Goal: Task Accomplishment & Management: Manage account settings

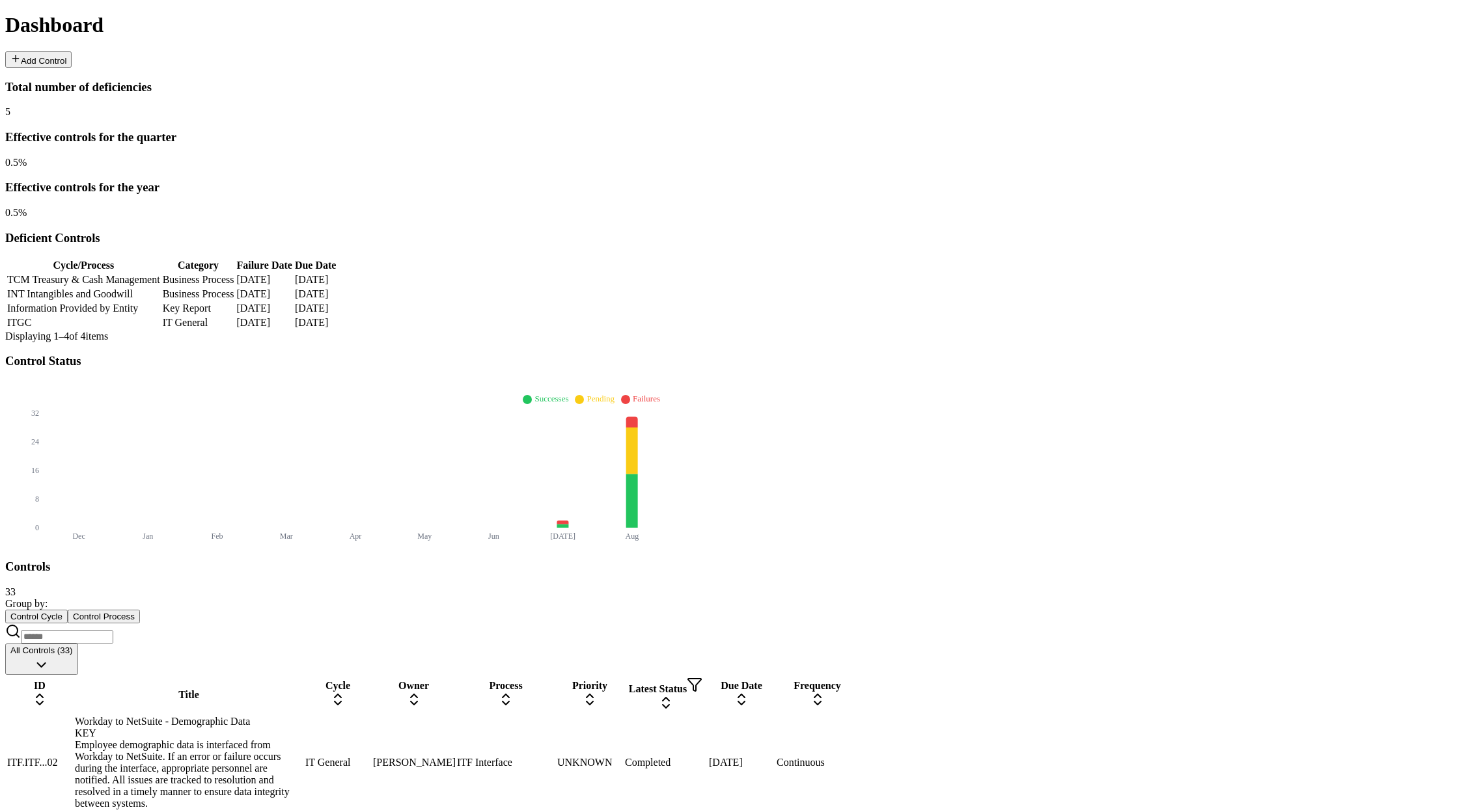
scroll to position [376, 0]
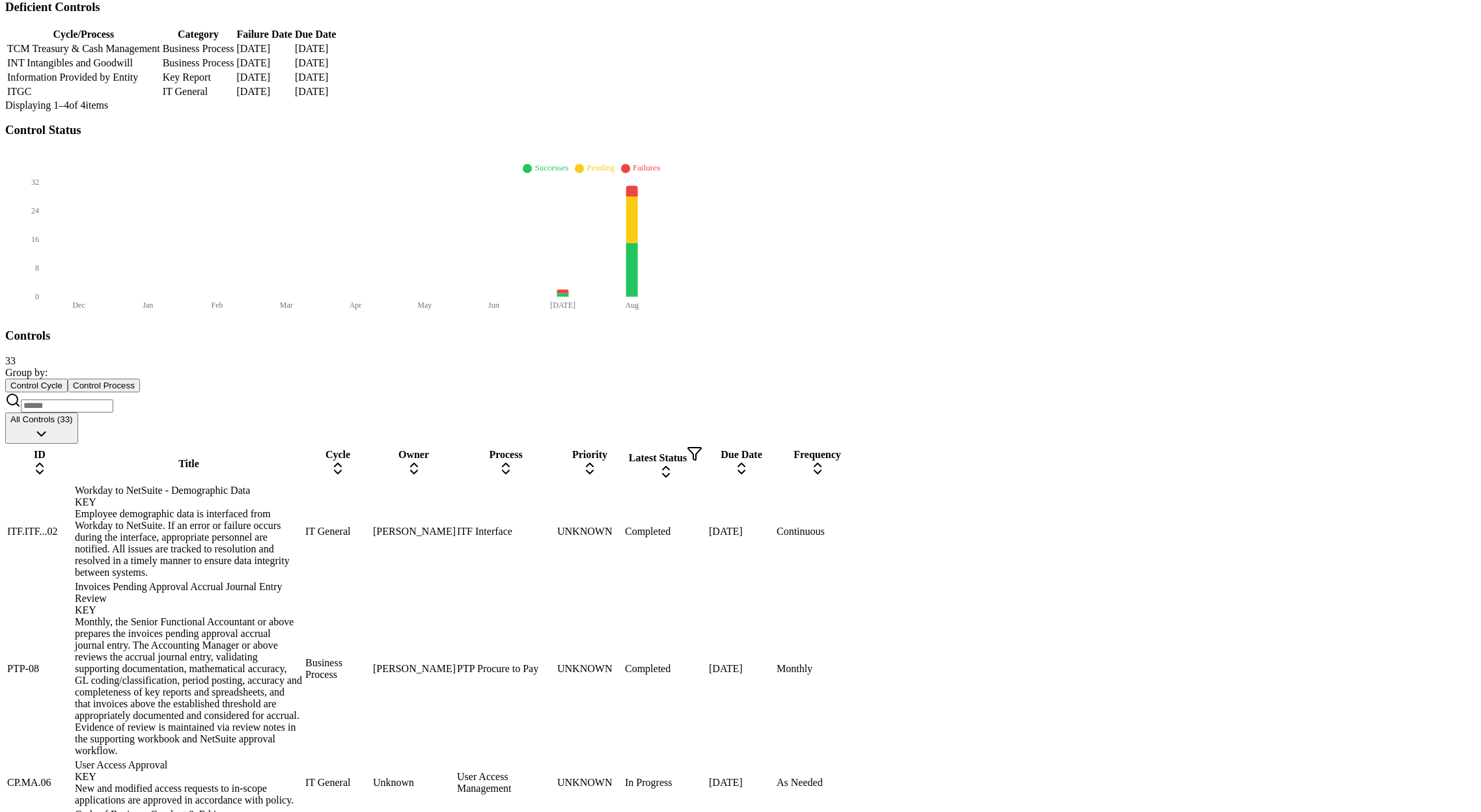
click at [299, 485] on div "Workday to NetSuite - Demographic Data KEY" at bounding box center [189, 497] width 228 height 24
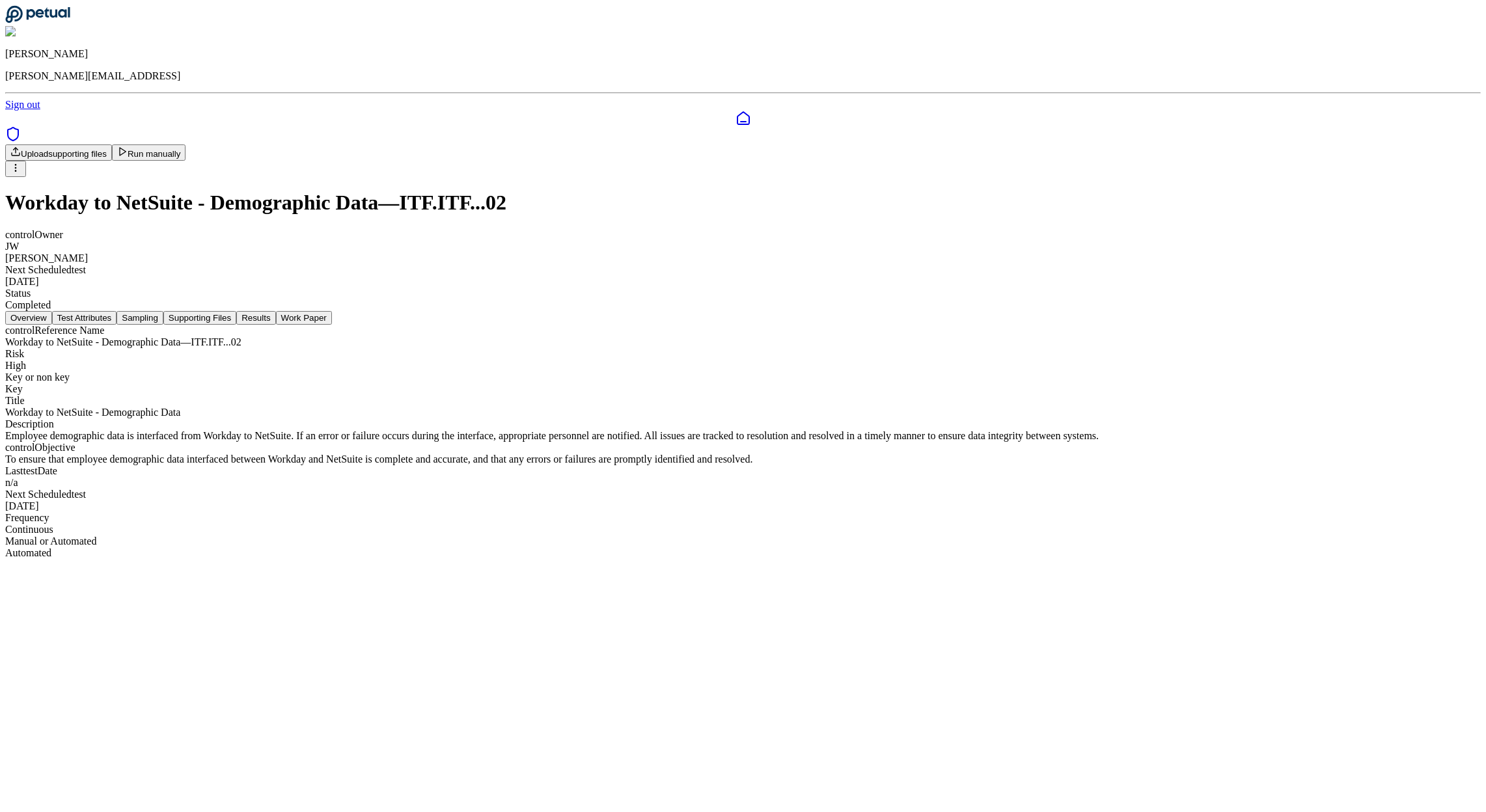
click at [236, 311] on button "Supporting Files" at bounding box center [199, 318] width 73 height 14
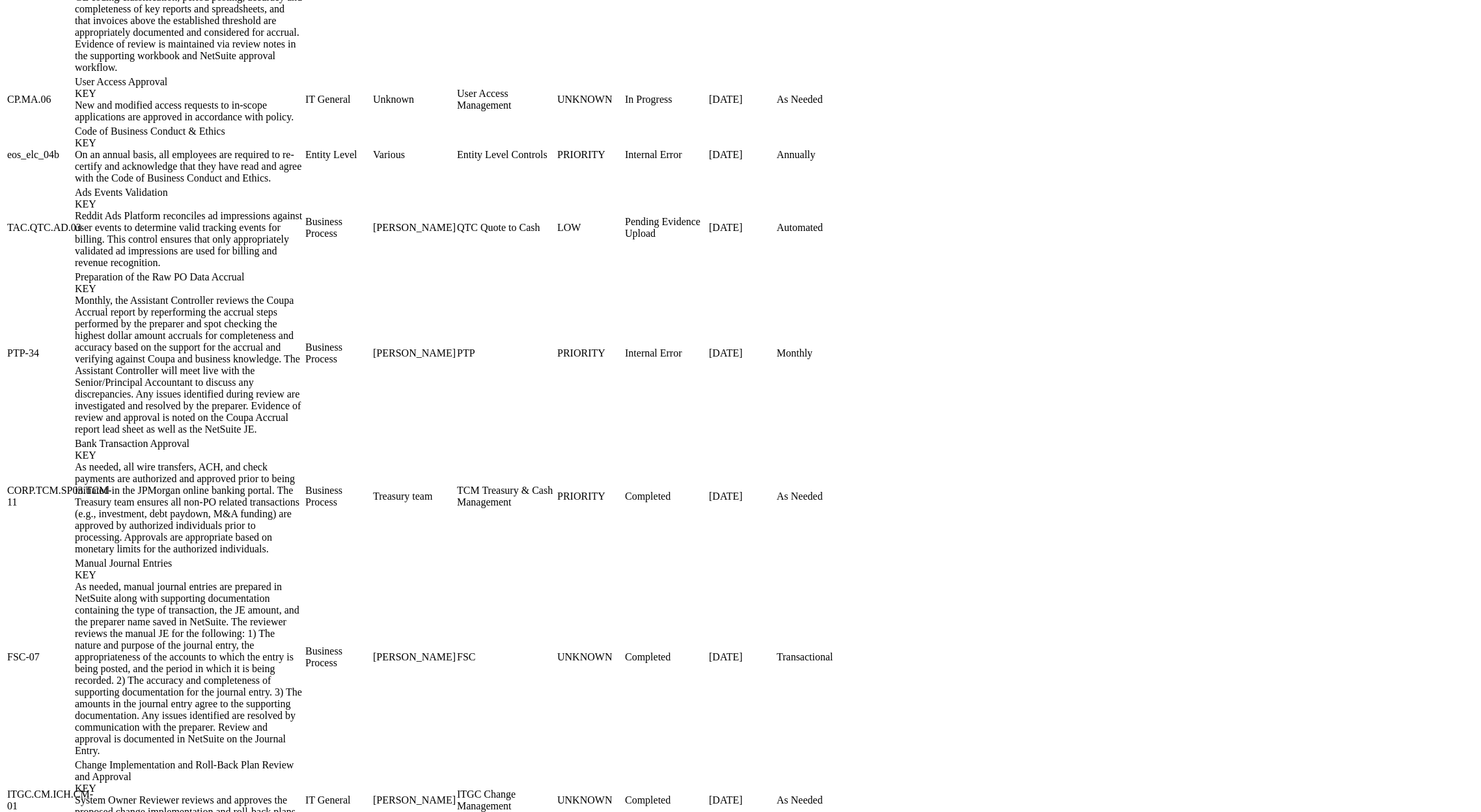
scroll to position [1176, 0]
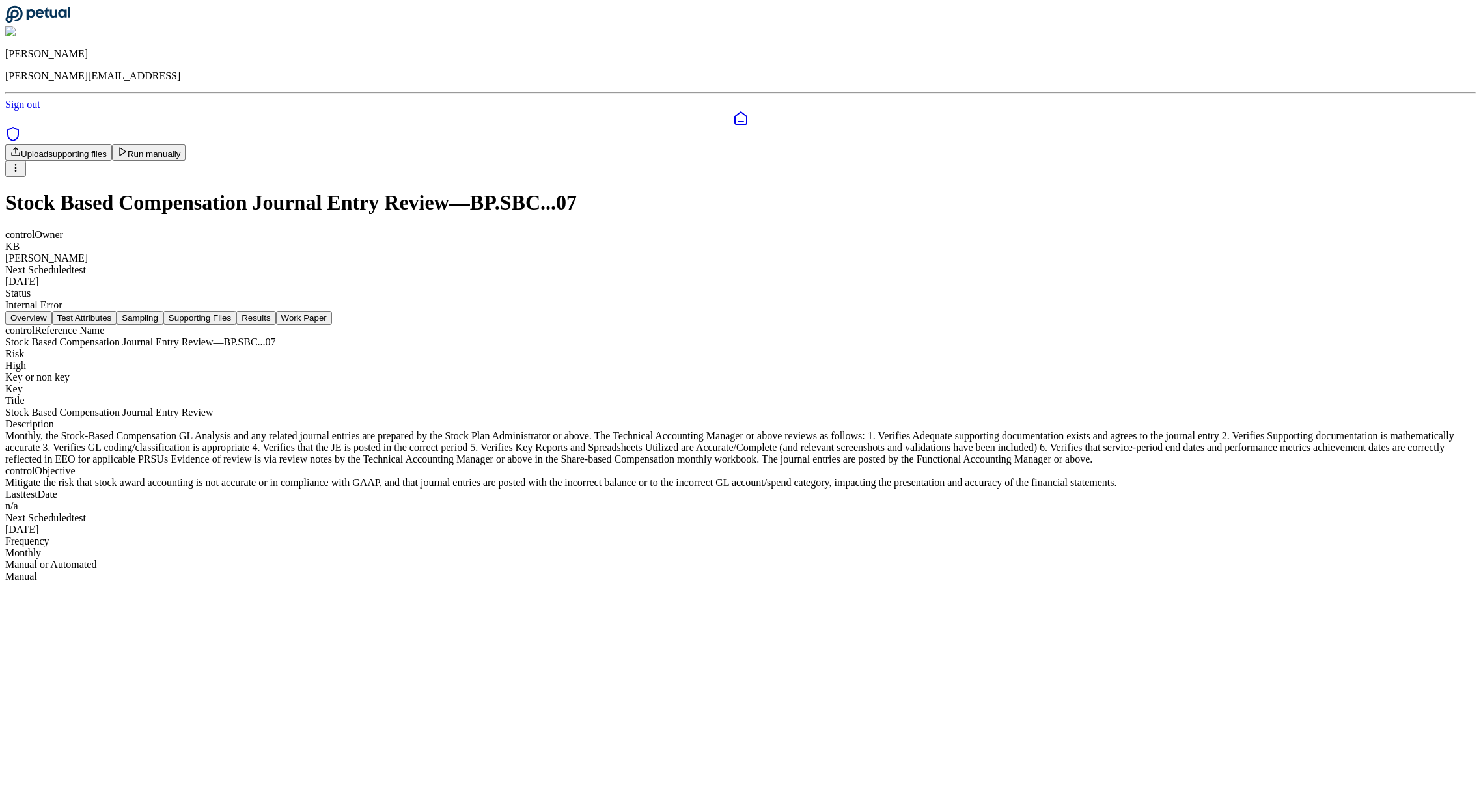
click at [236, 311] on button "Supporting Files" at bounding box center [200, 318] width 73 height 14
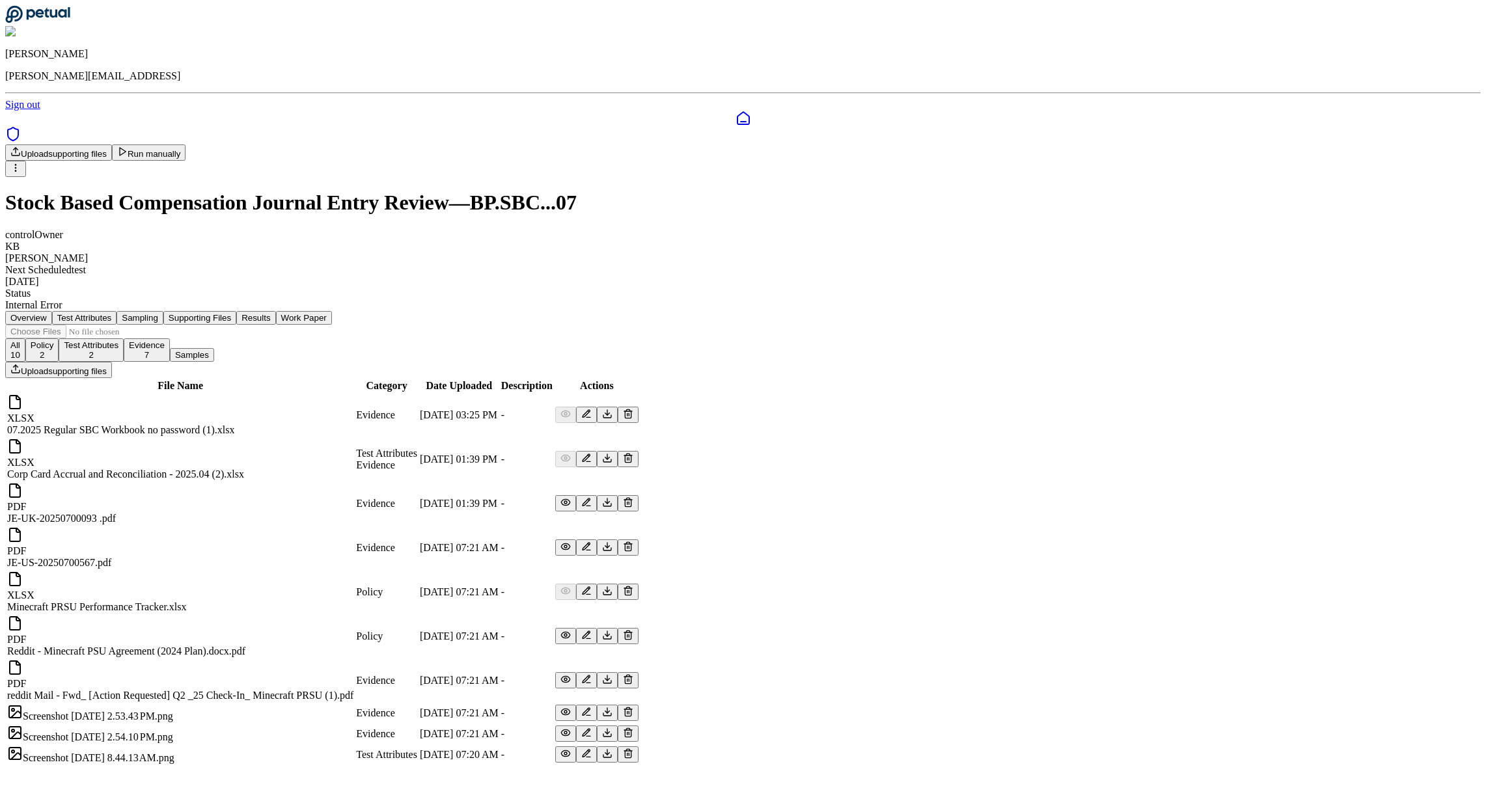
click at [633, 408] on icon at bounding box center [628, 413] width 10 height 10
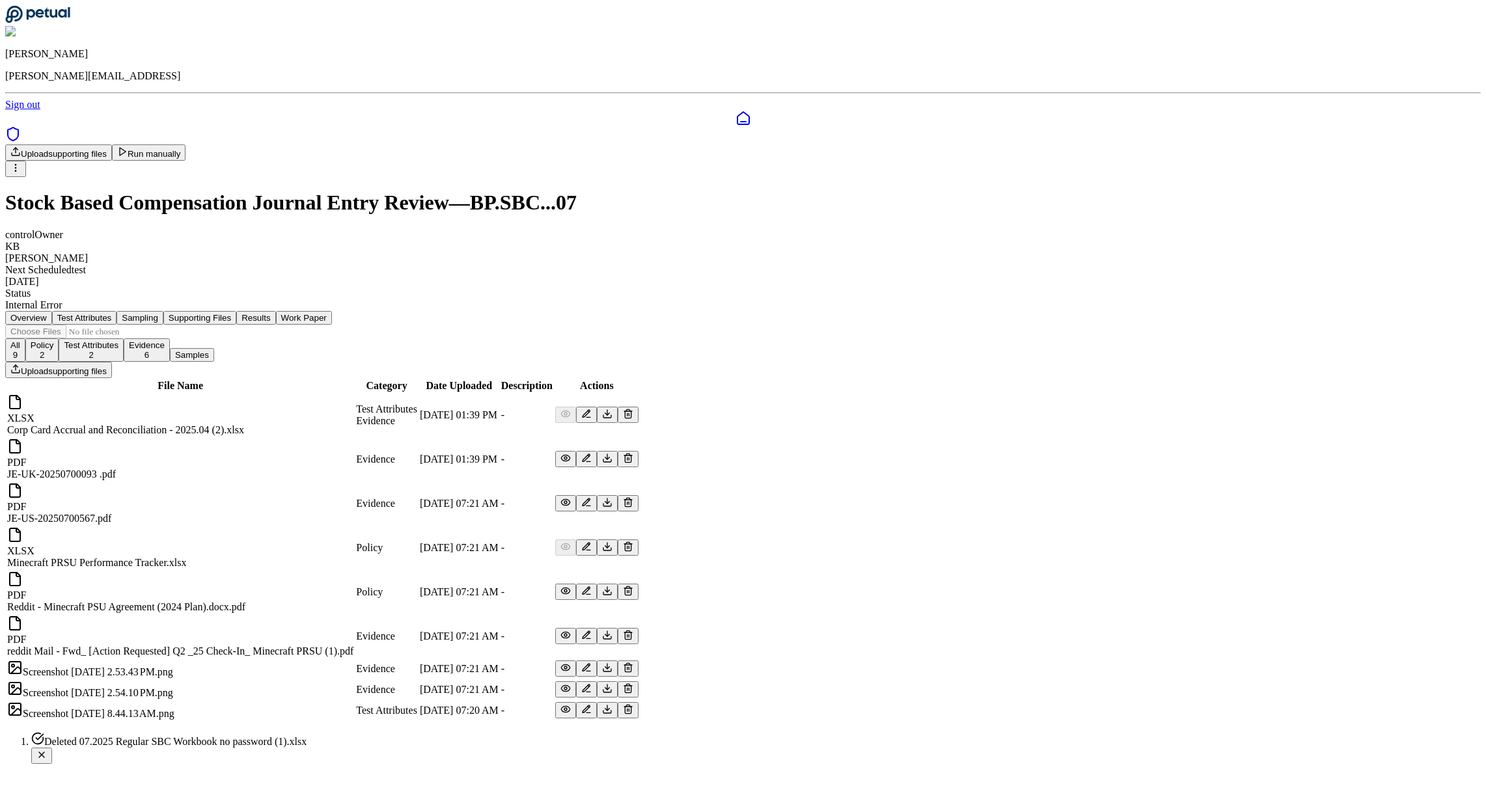
click at [153, 325] on input "file" at bounding box center [79, 332] width 148 height 14
type input "**********"
